Goal: Information Seeking & Learning: Compare options

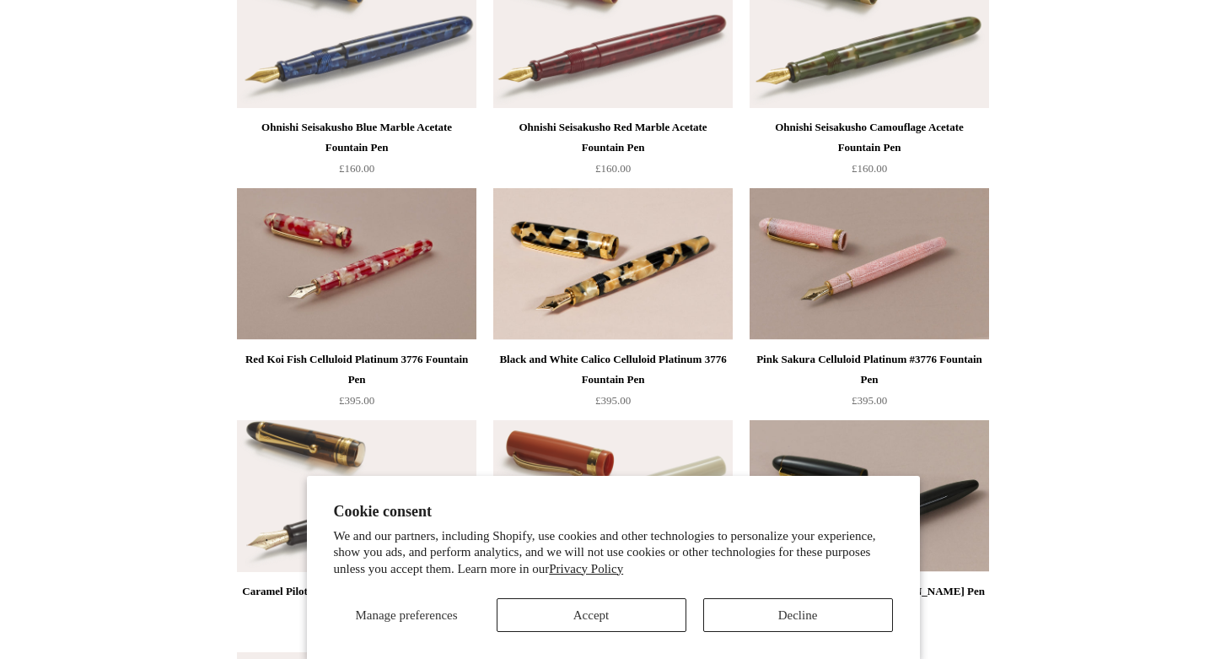
scroll to position [3977, 0]
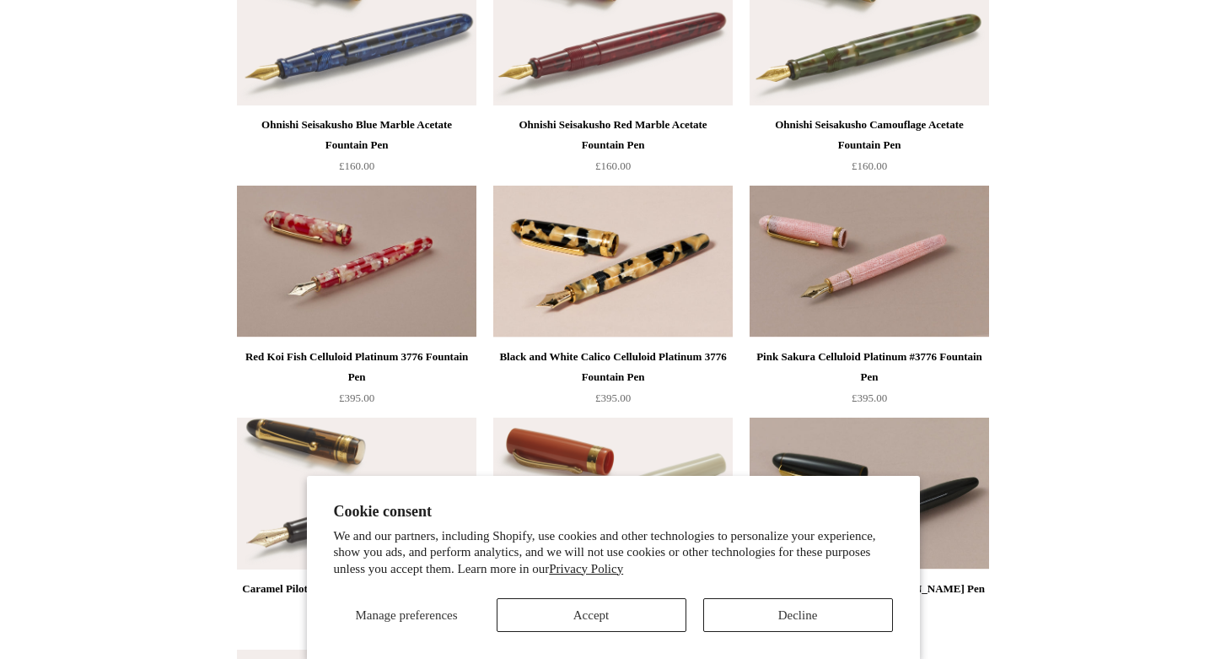
click at [915, 360] on div "Pink Sakura Celluloid Platinum #3776 Fountain Pen" at bounding box center [869, 367] width 231 height 40
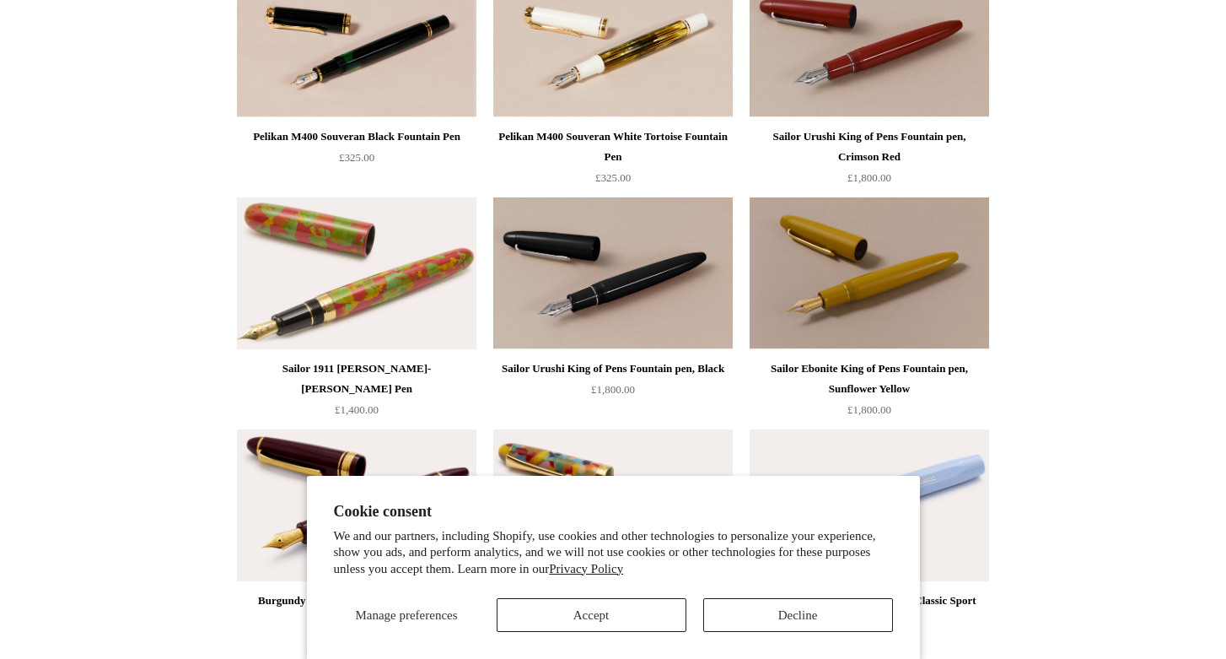
scroll to position [5379, 0]
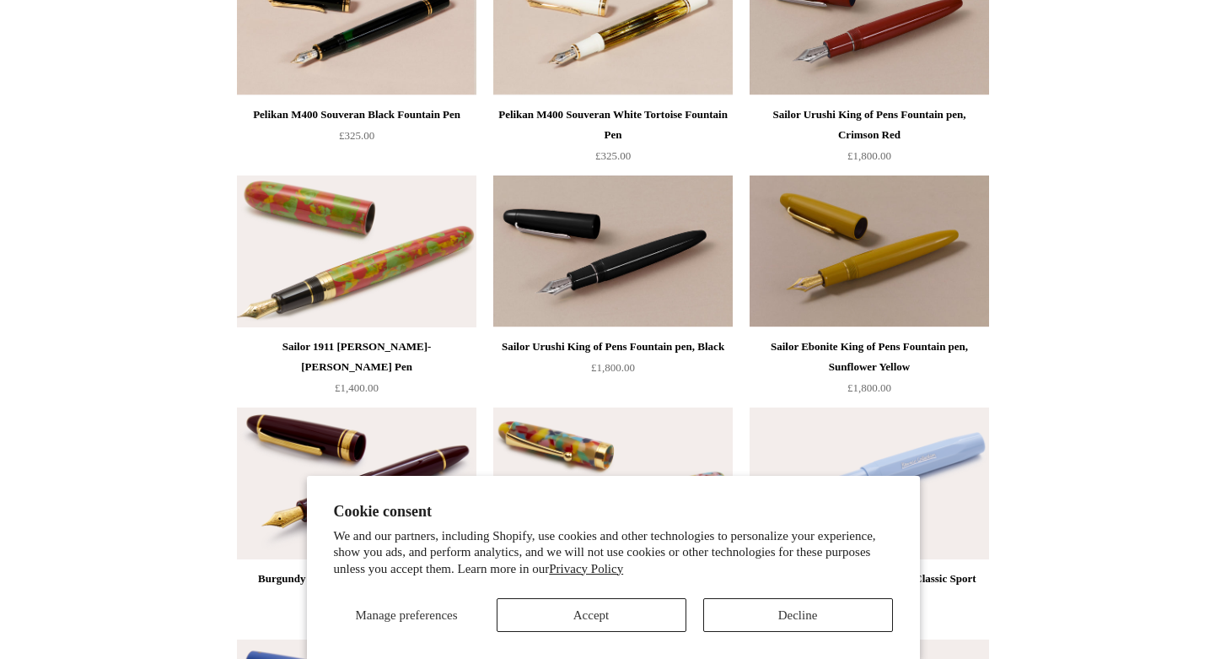
click at [920, 346] on div "Sailor Ebonite King of Pens Fountain pen, Sunflower Yellow" at bounding box center [869, 357] width 231 height 40
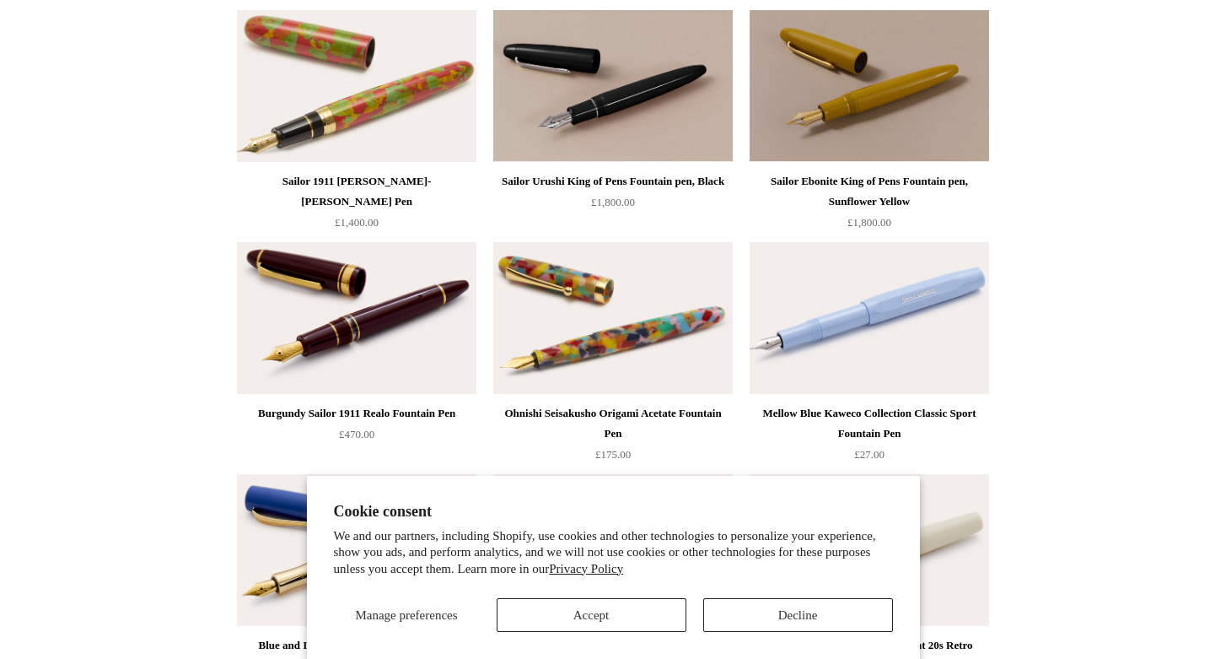
scroll to position [5549, 0]
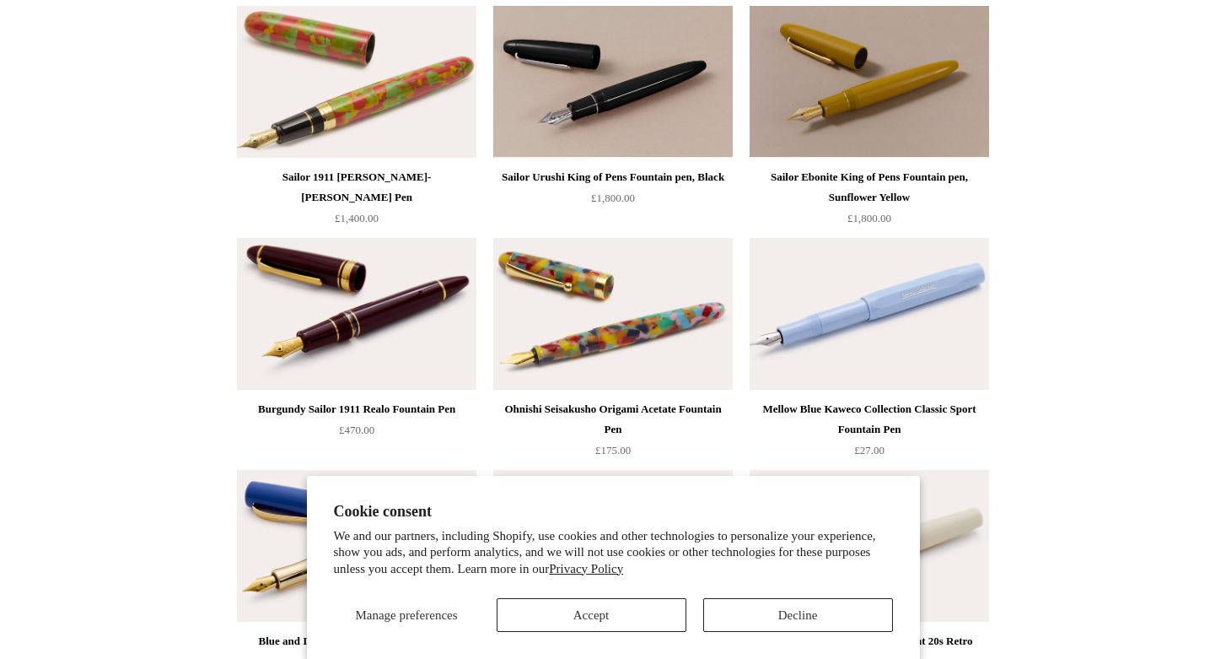
click at [410, 407] on div "Burgundy Sailor 1911 Realo Fountain Pen" at bounding box center [356, 409] width 231 height 20
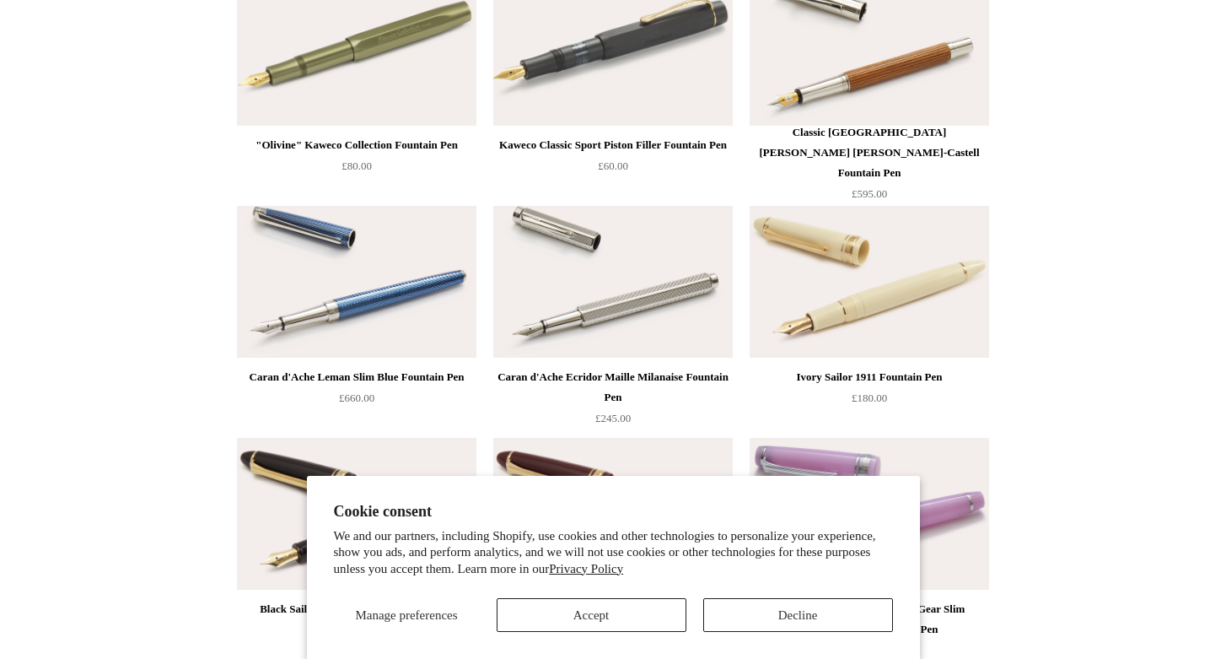
scroll to position [7673, 0]
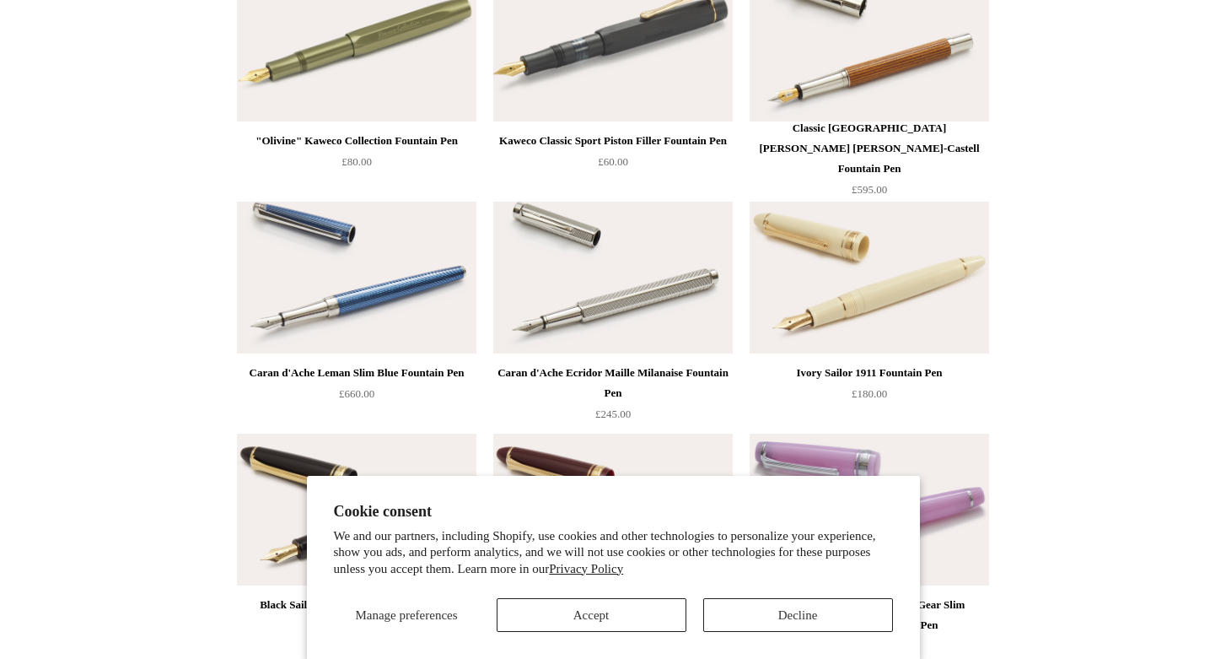
click at [936, 295] on img at bounding box center [870, 278] width 240 height 152
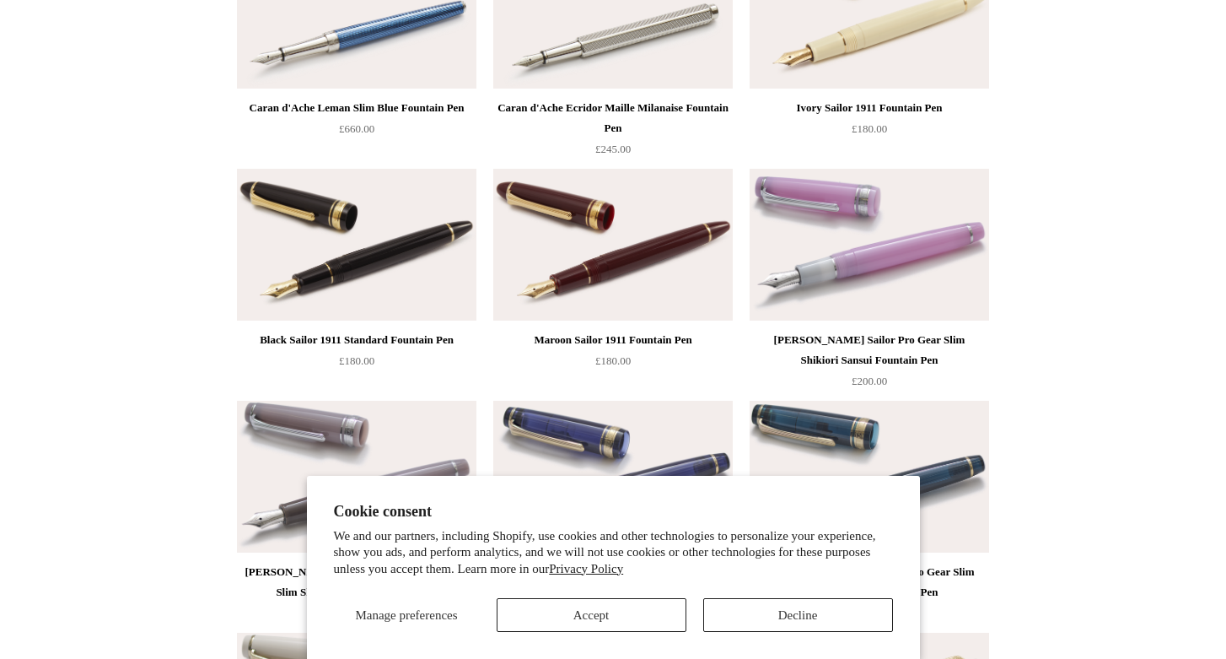
scroll to position [7936, 0]
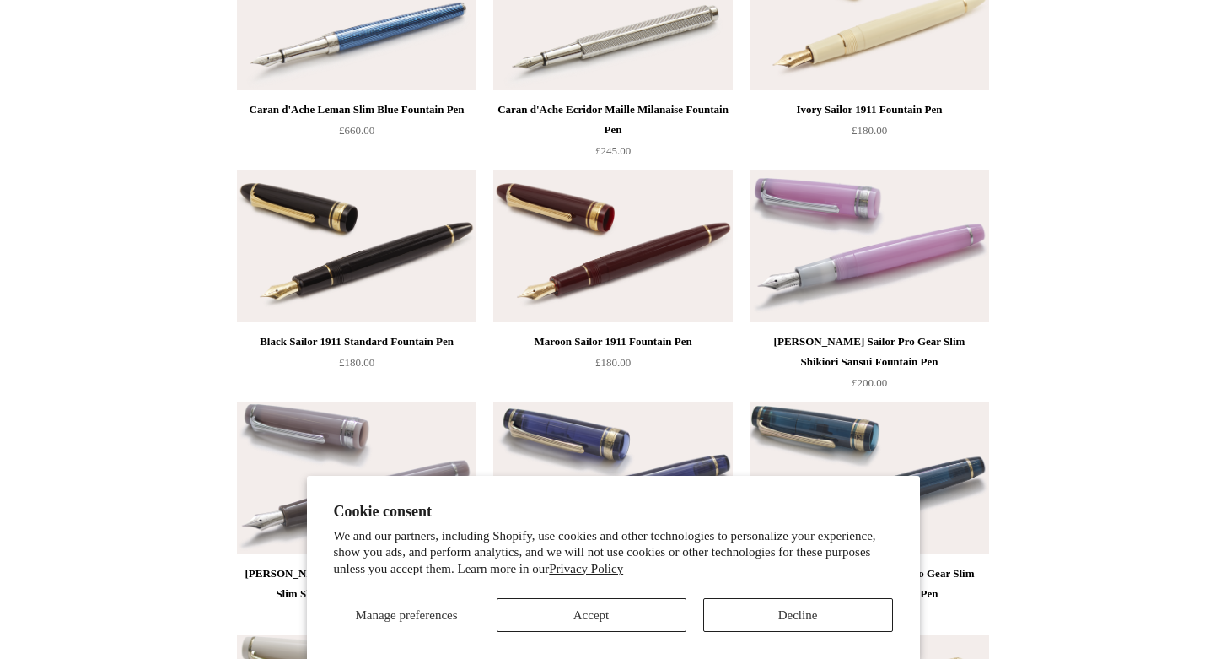
click at [653, 288] on img at bounding box center [613, 246] width 240 height 152
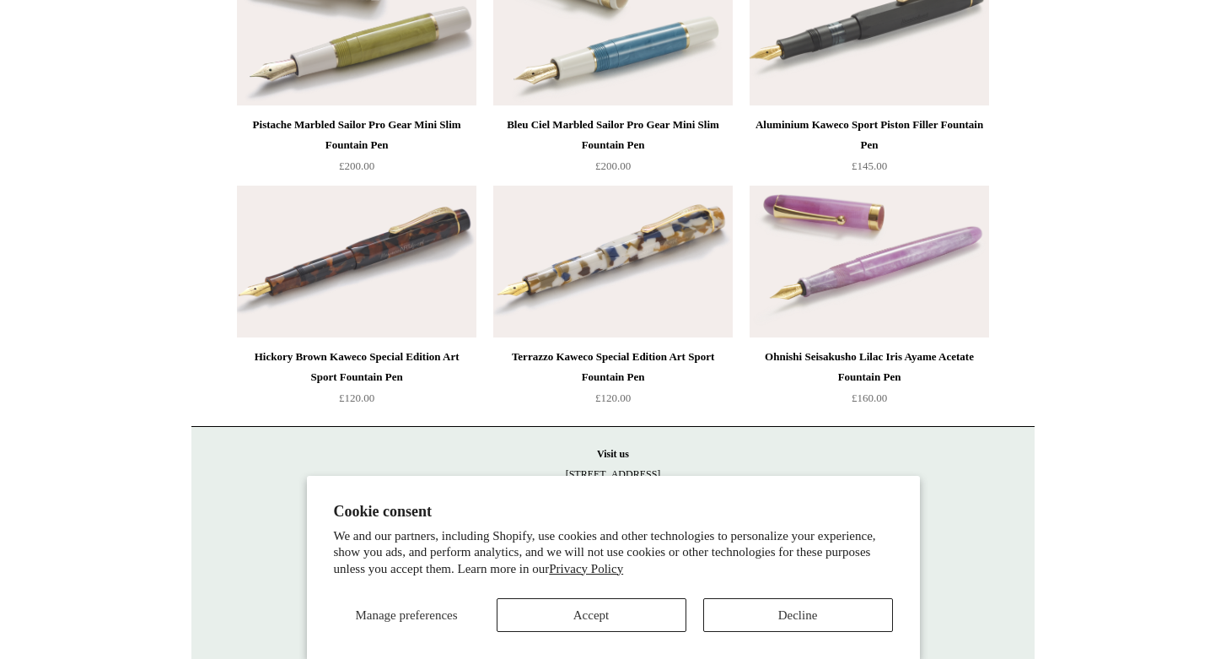
scroll to position [8648, 0]
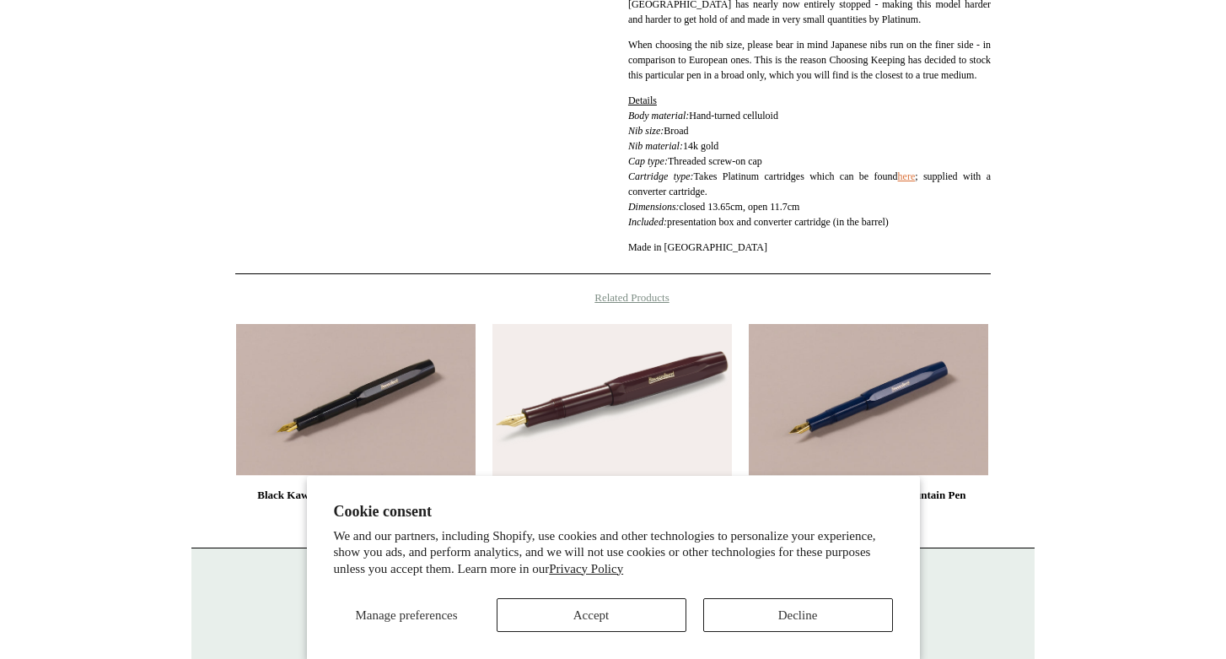
scroll to position [716, 0]
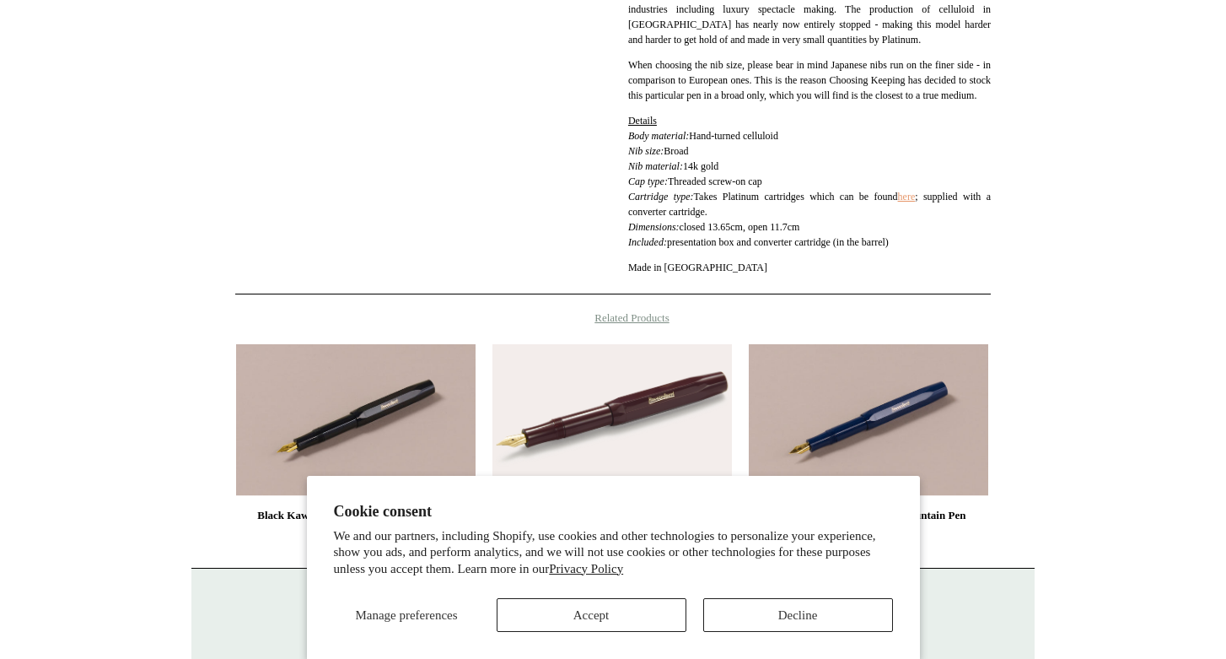
click at [916, 202] on link "here" at bounding box center [907, 197] width 18 height 12
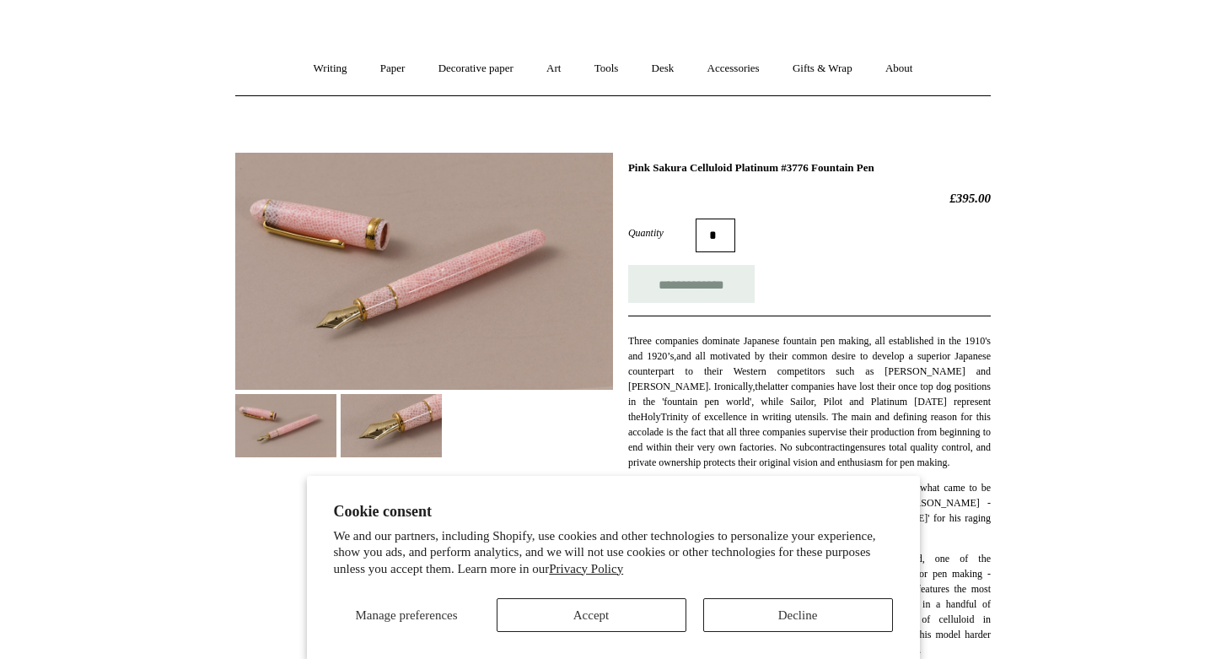
scroll to position [108, 0]
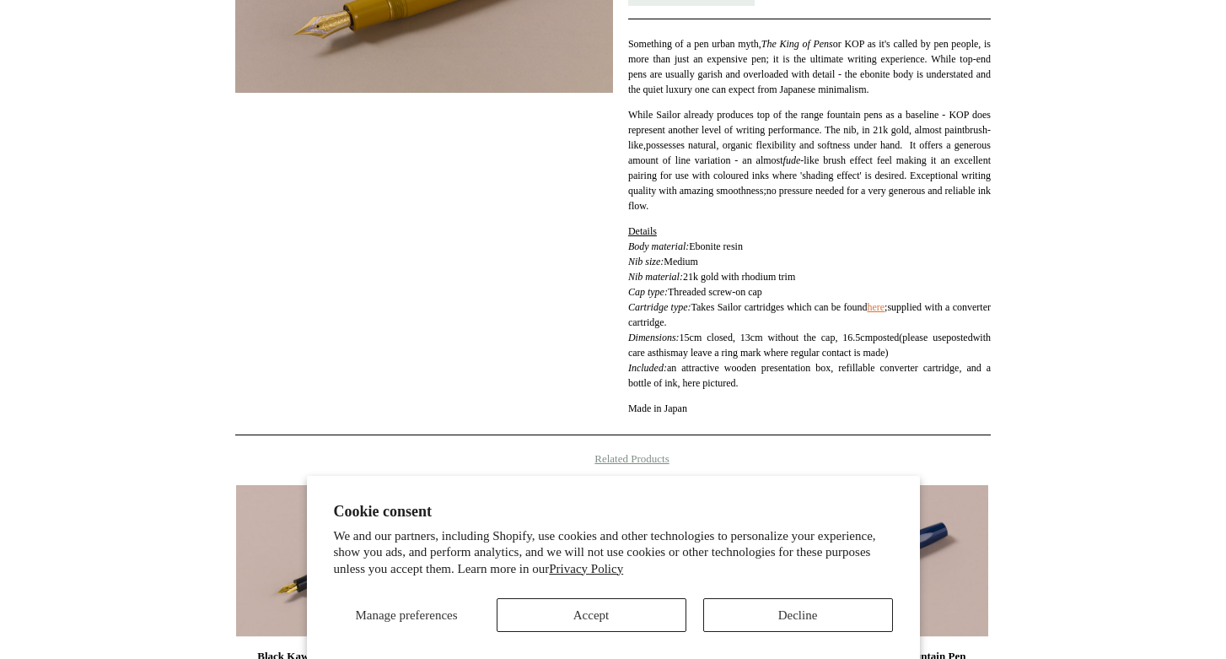
scroll to position [553, 0]
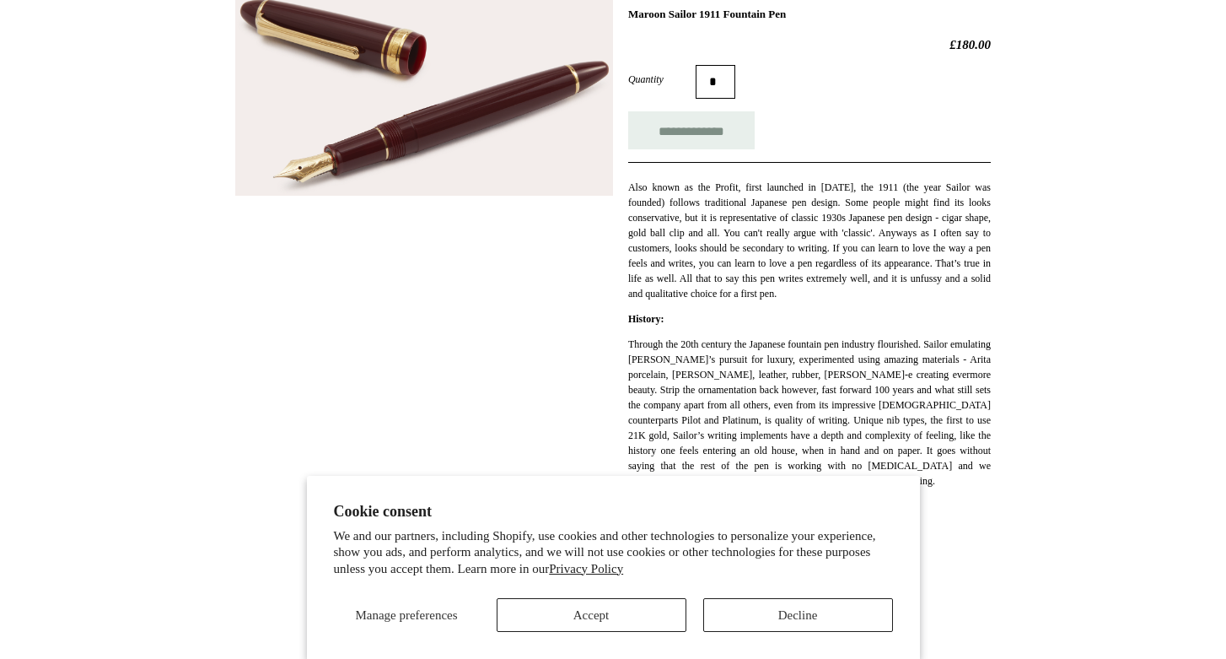
scroll to position [31, 0]
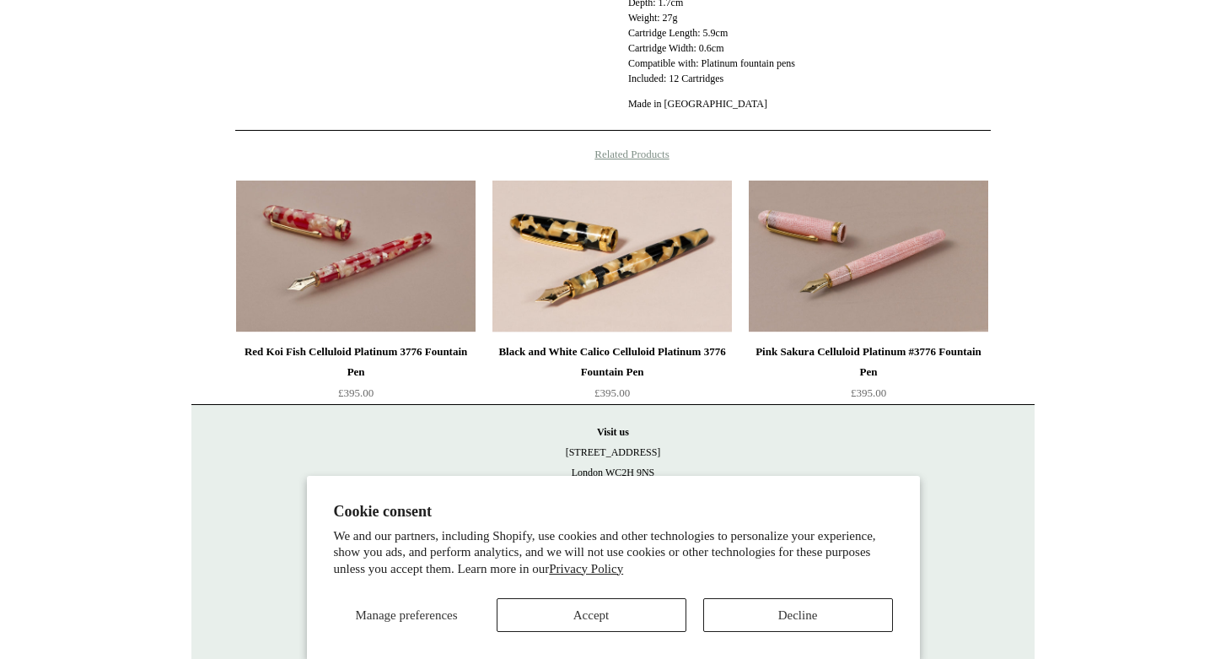
scroll to position [644, 0]
